Goal: Complete application form

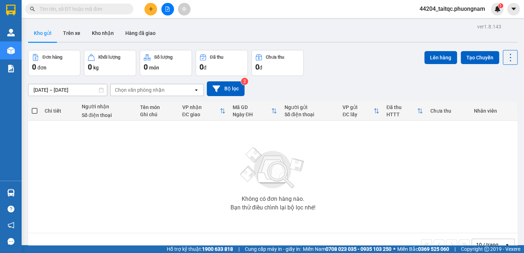
click at [157, 13] on div at bounding box center [167, 9] width 54 height 13
click at [156, 11] on button at bounding box center [150, 9] width 13 height 13
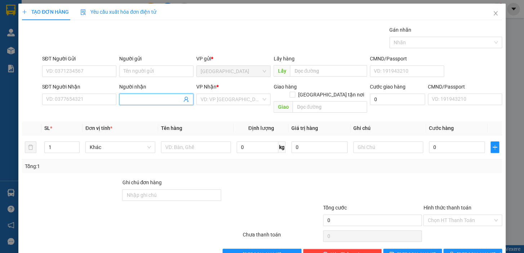
click at [146, 100] on input "Người nhận" at bounding box center [153, 99] width 58 height 8
type input "DUNG"
click at [229, 100] on input "search" at bounding box center [231, 99] width 60 height 11
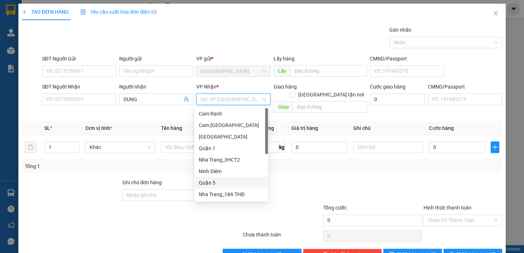
click at [210, 183] on div "Quận 5" at bounding box center [231, 183] width 65 height 8
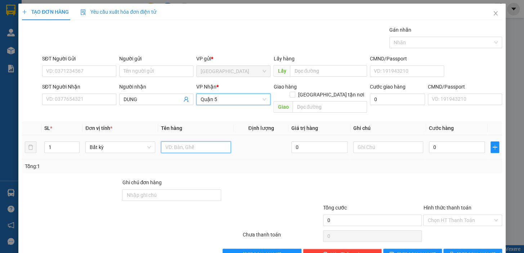
click at [181, 142] on input "text" at bounding box center [196, 148] width 70 height 12
click at [326, 180] on div at bounding box center [372, 191] width 100 height 25
click at [178, 142] on input "text" at bounding box center [196, 148] width 70 height 12
type input "1 TX"
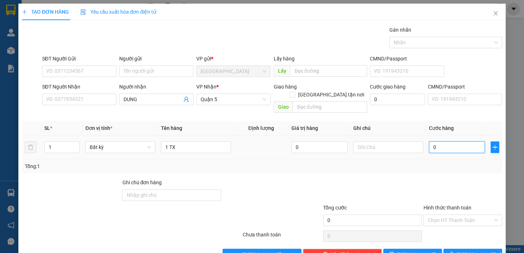
click at [440, 142] on input "0" at bounding box center [457, 148] width 56 height 12
type input "1"
type input "10"
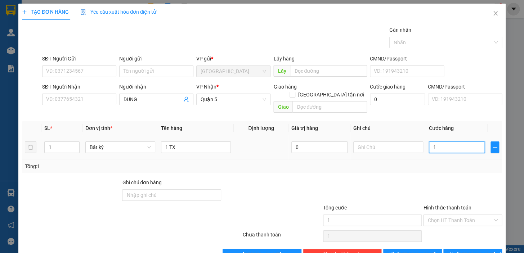
type input "10"
type input "100"
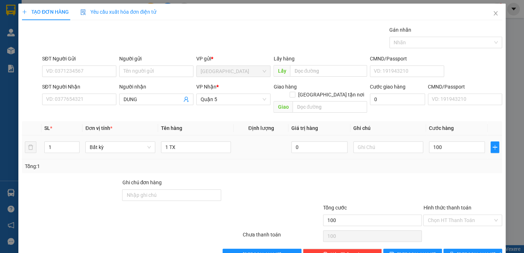
type input "100.000"
click at [454, 186] on div at bounding box center [462, 191] width 80 height 25
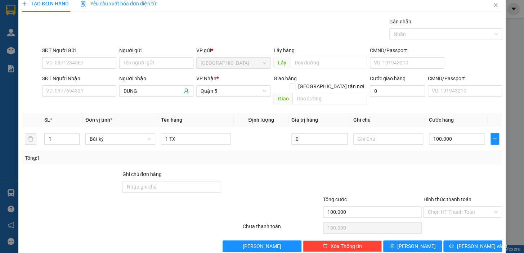
scroll to position [13, 0]
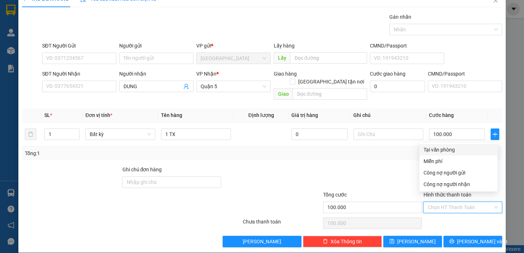
click at [453, 202] on input "Hình thức thanh toán" at bounding box center [459, 207] width 65 height 11
click at [446, 149] on div "Tại văn phòng" at bounding box center [457, 150] width 69 height 8
type input "0"
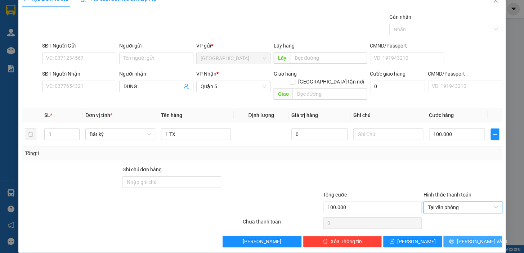
click at [466, 238] on span "[PERSON_NAME] và In" at bounding box center [482, 242] width 50 height 8
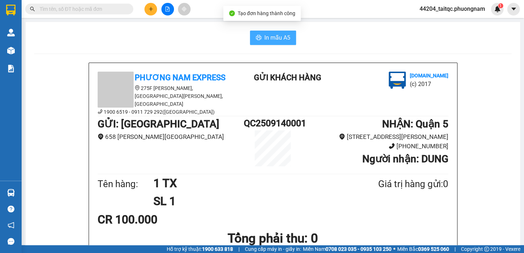
click at [266, 40] on span "In mẫu A5" at bounding box center [277, 37] width 26 height 9
